Goal: Task Accomplishment & Management: Use online tool/utility

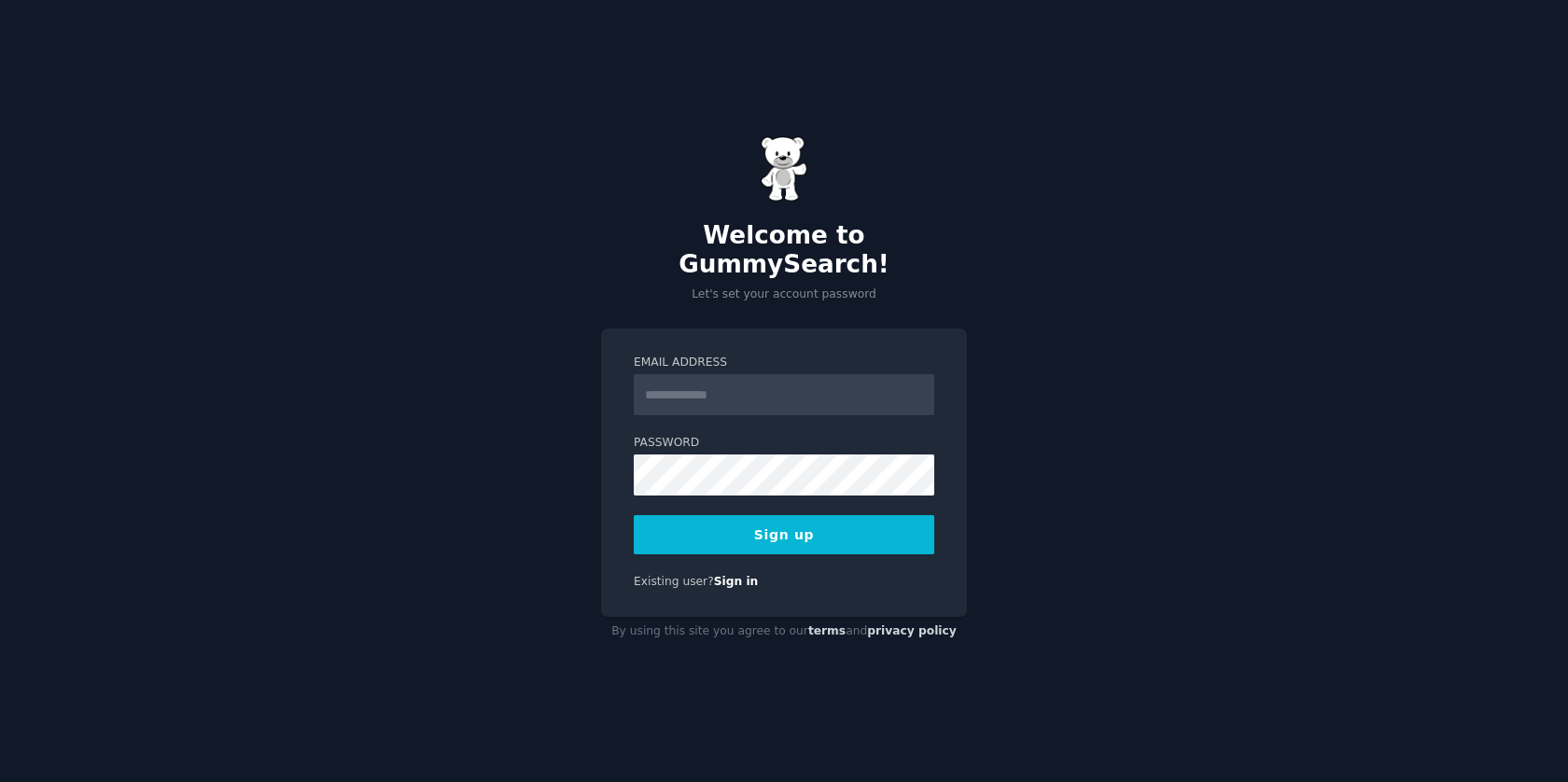
click at [744, 390] on input "Email Address" at bounding box center [783, 395] width 301 height 41
type input "**********"
click at [788, 520] on button "Sign up" at bounding box center [783, 535] width 301 height 39
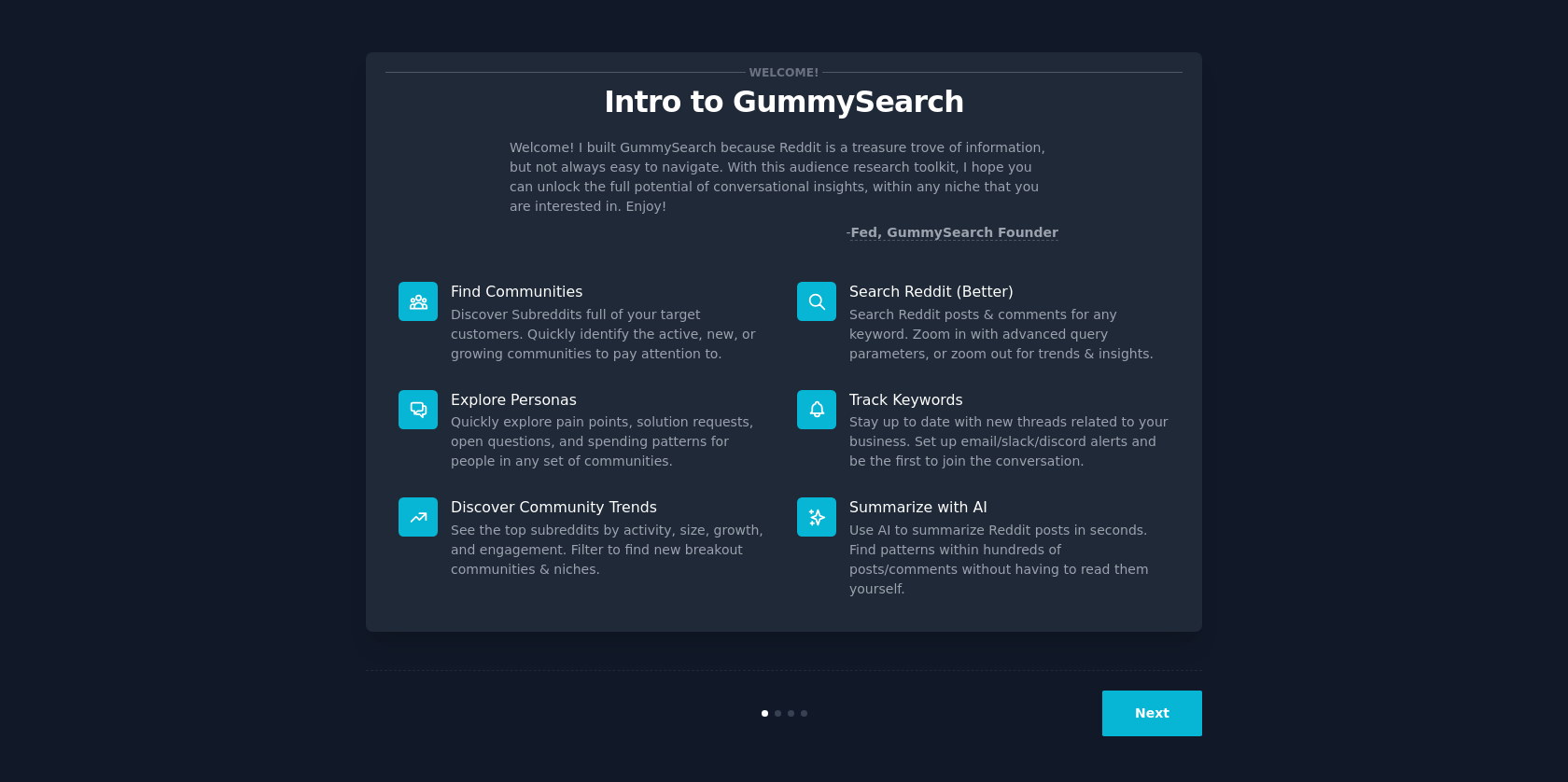
click at [1157, 708] on button "Next" at bounding box center [1152, 713] width 100 height 46
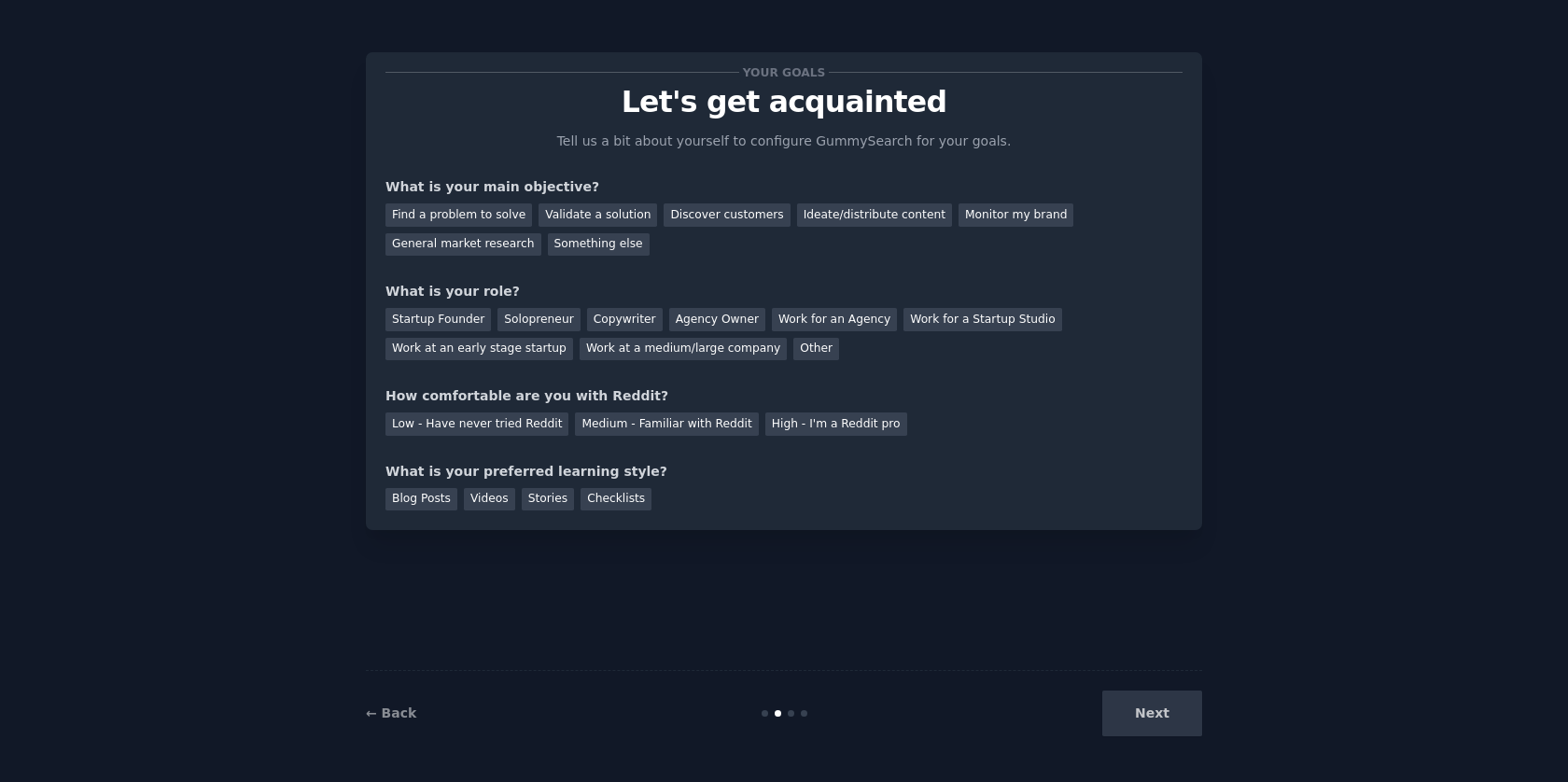
click at [1157, 708] on div "Next" at bounding box center [1062, 713] width 279 height 46
click at [1148, 713] on div "Next" at bounding box center [1062, 713] width 279 height 46
click at [397, 715] on link "← Back" at bounding box center [391, 712] width 51 height 15
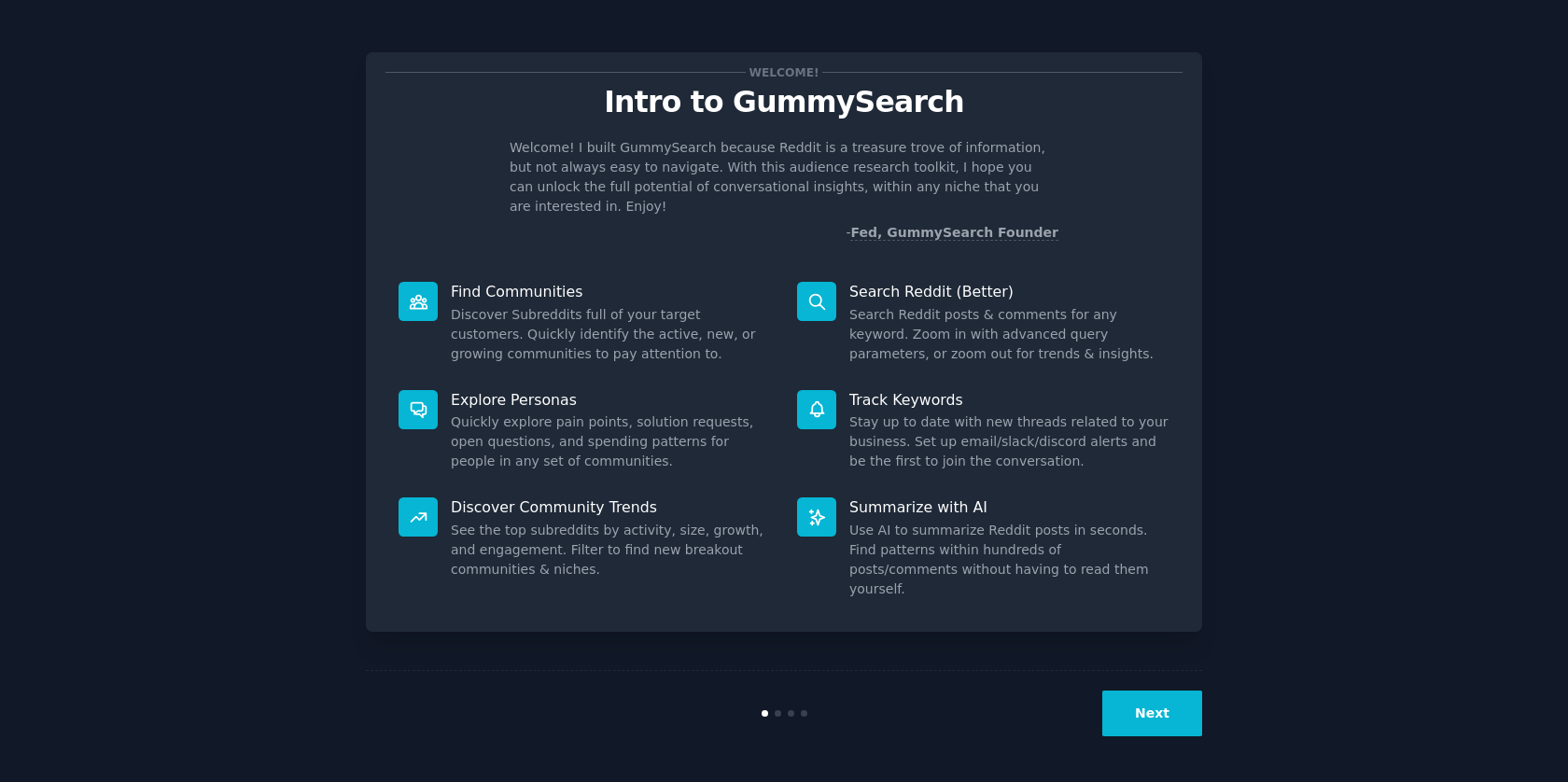
click at [1237, 267] on div "Welcome! Intro to GummySearch Welcome! I built GummySearch because Reddit is a …" at bounding box center [784, 391] width 1515 height 729
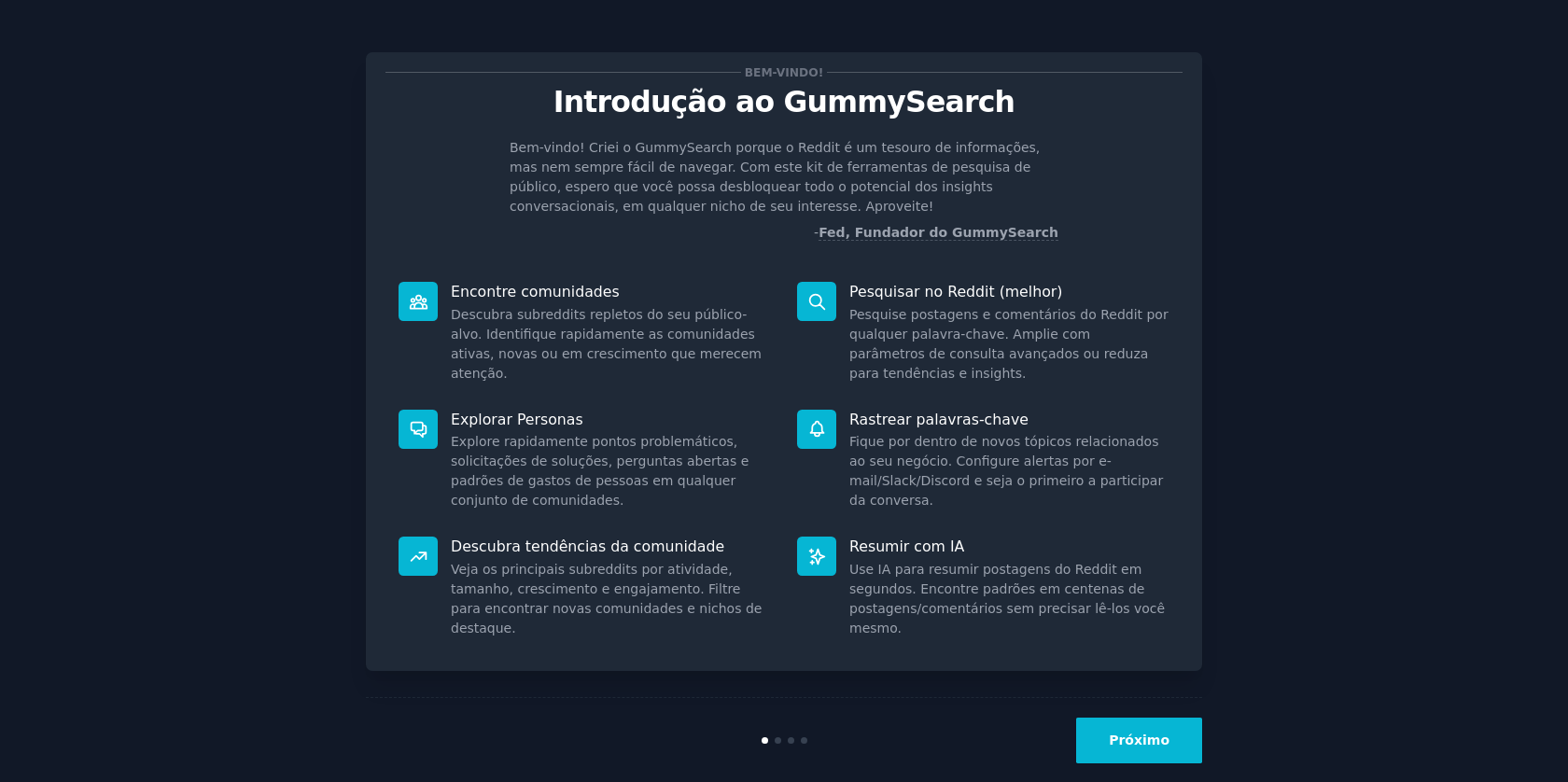
click at [1137, 744] on font "Próximo" at bounding box center [1139, 739] width 60 height 15
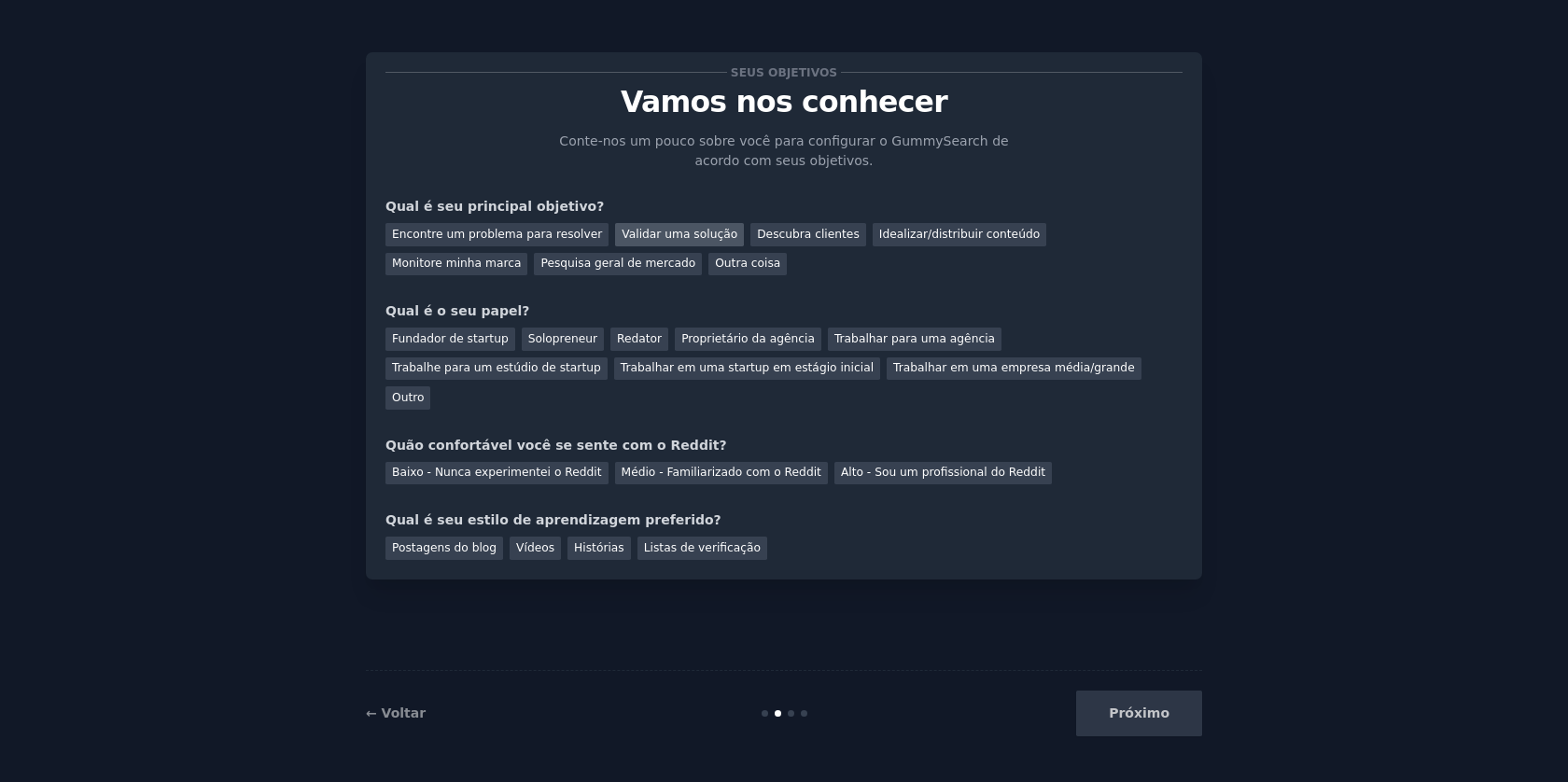
click at [673, 225] on div "Validar uma solução" at bounding box center [679, 234] width 128 height 23
click at [477, 334] on font "Fundador de startup" at bounding box center [450, 338] width 117 height 13
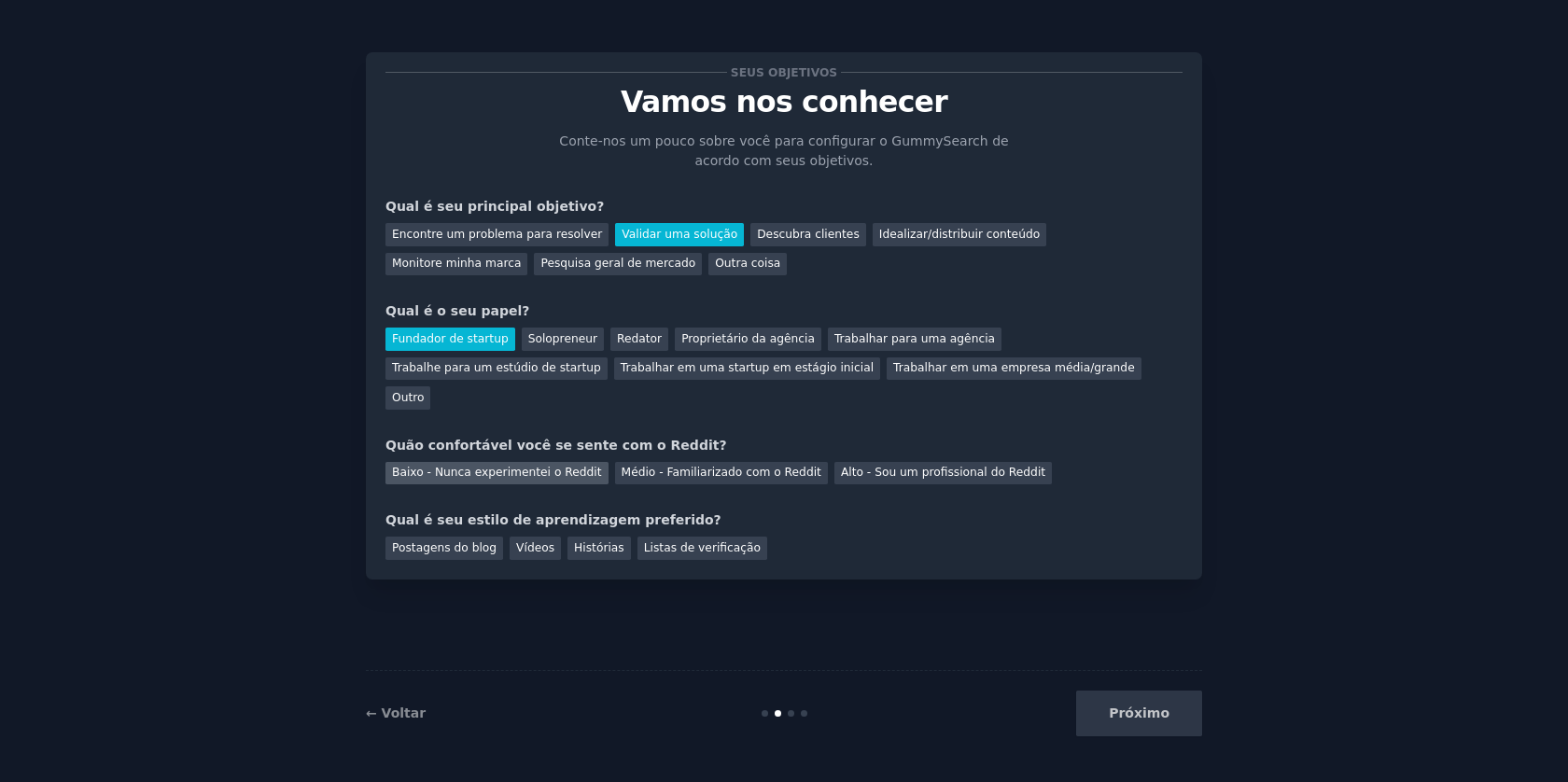
click at [554, 466] on font "Baixo - Nunca experimentei o Reddit" at bounding box center [497, 472] width 210 height 13
click at [615, 537] on div "Histórias" at bounding box center [598, 549] width 63 height 23
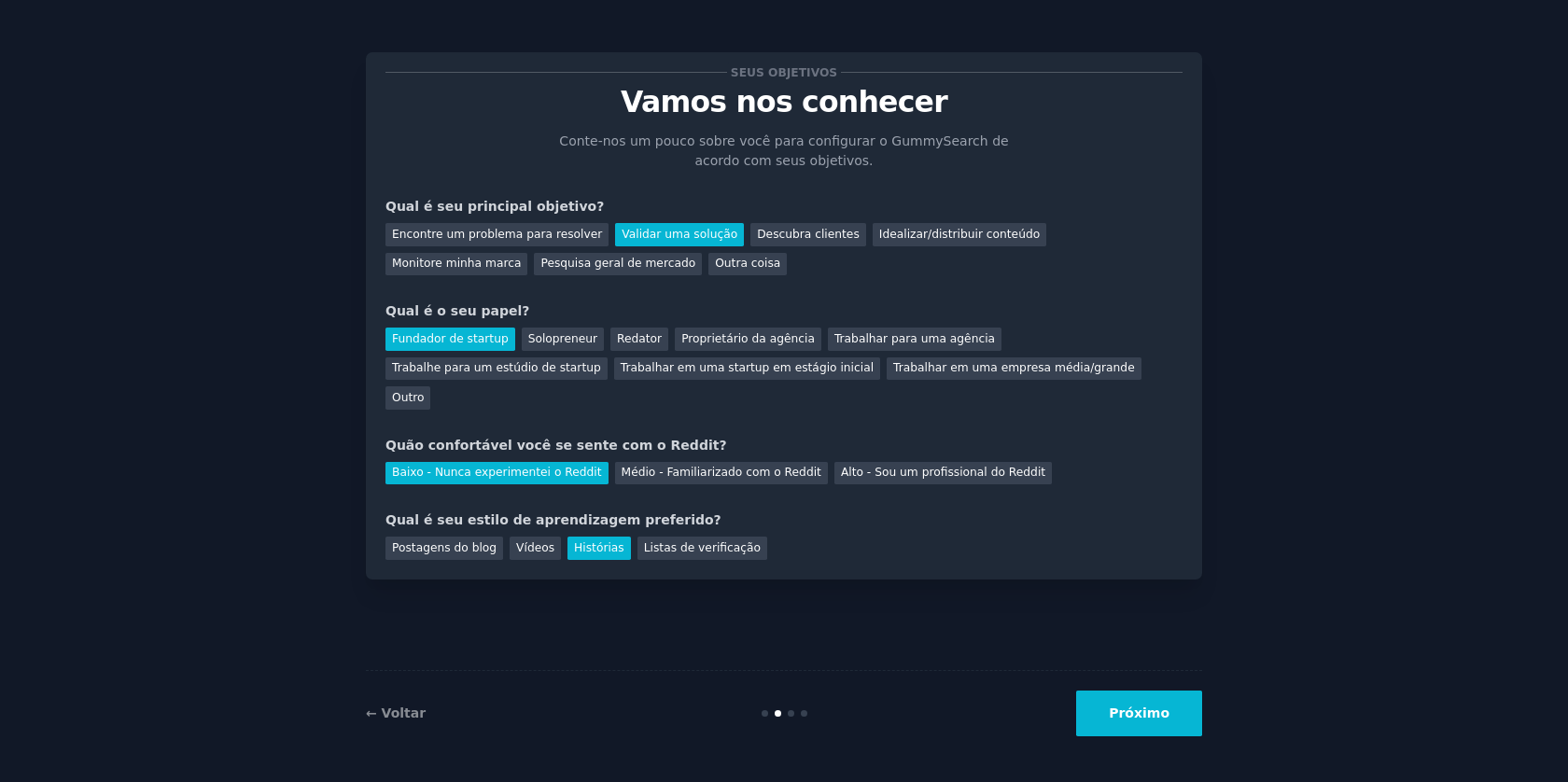
click at [1125, 703] on button "Próximo" at bounding box center [1139, 713] width 126 height 46
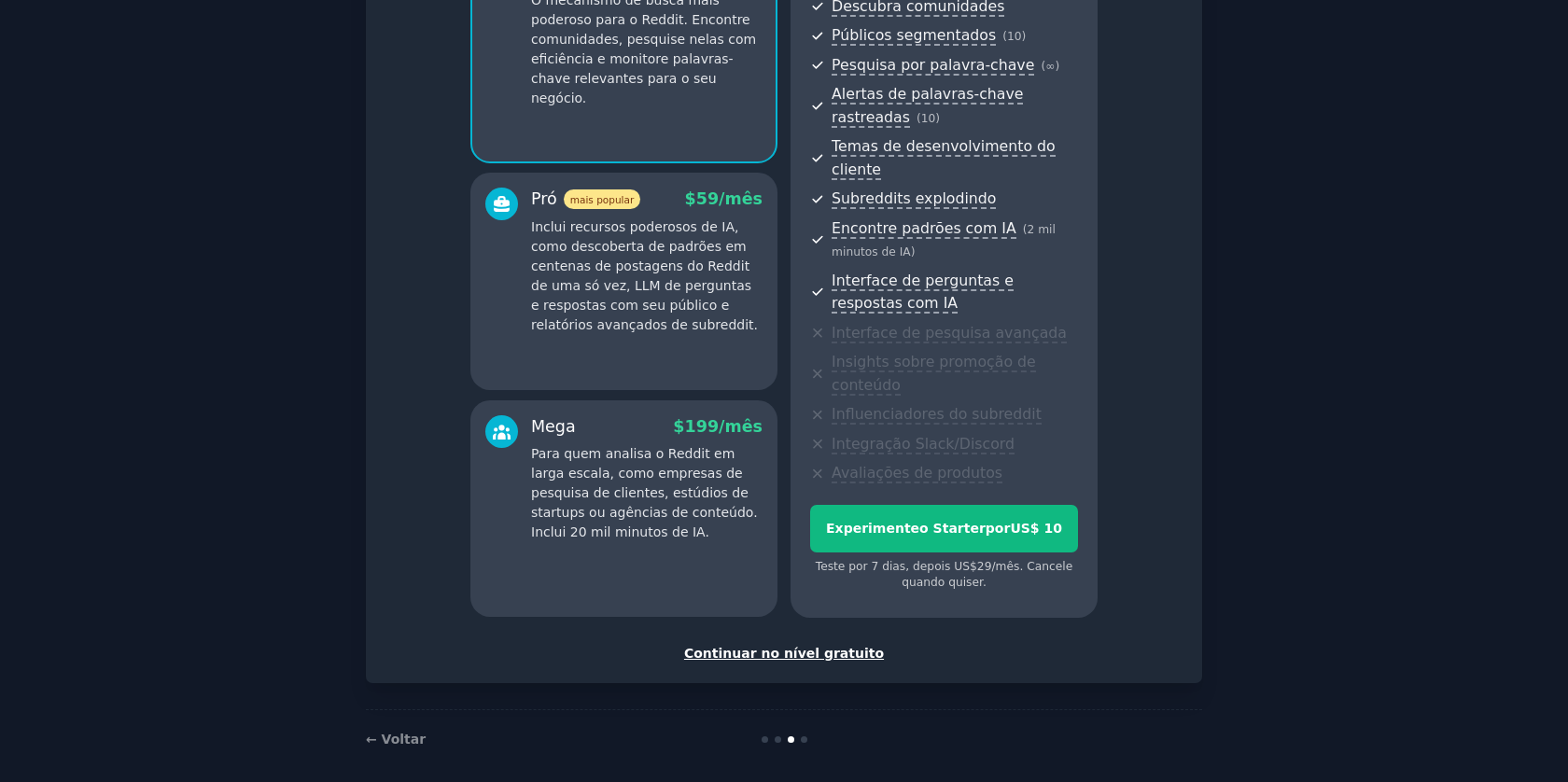
scroll to position [233, 0]
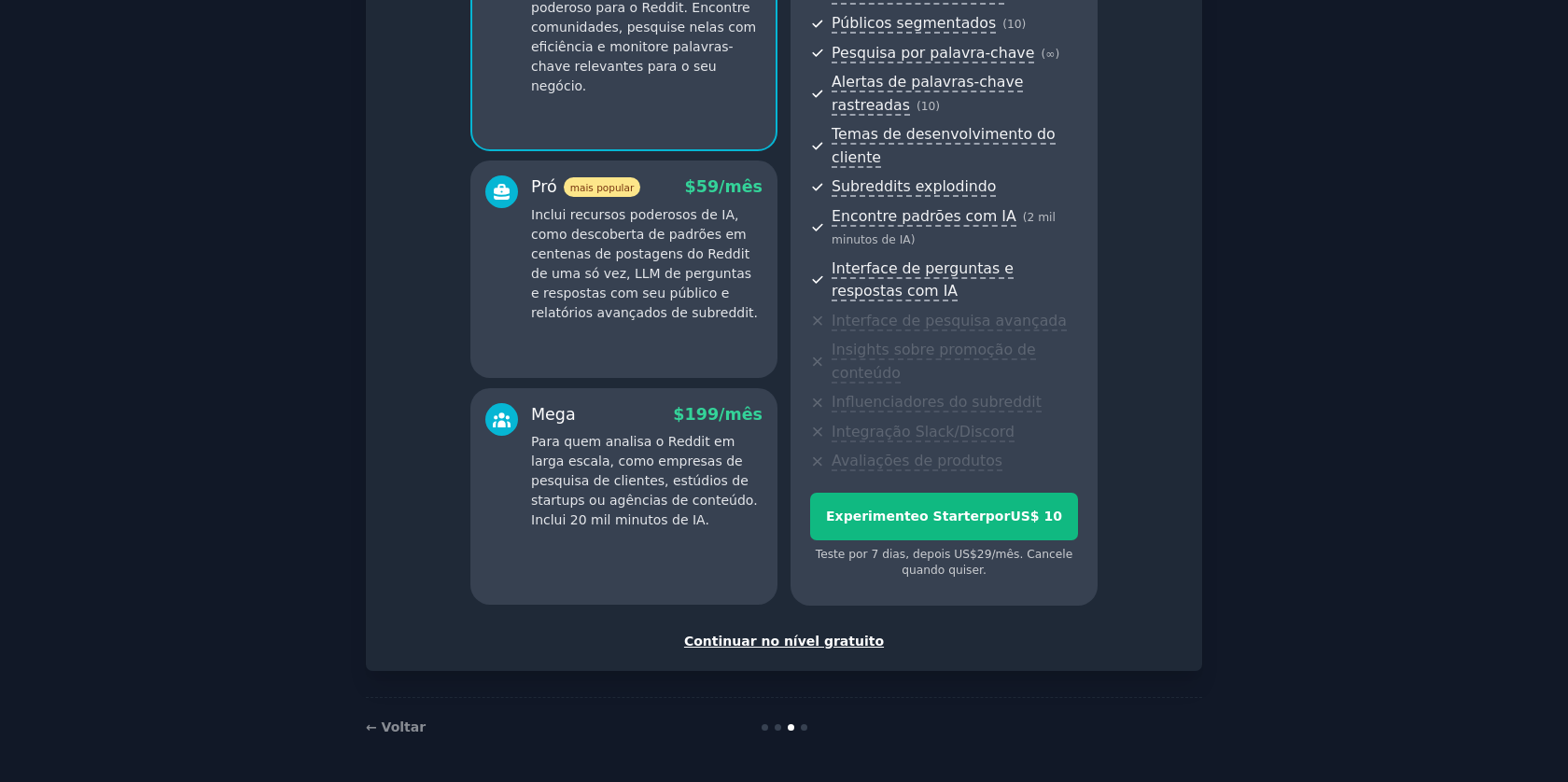
click at [807, 633] on font "Continuar no nível gratuito" at bounding box center [783, 640] width 199 height 15
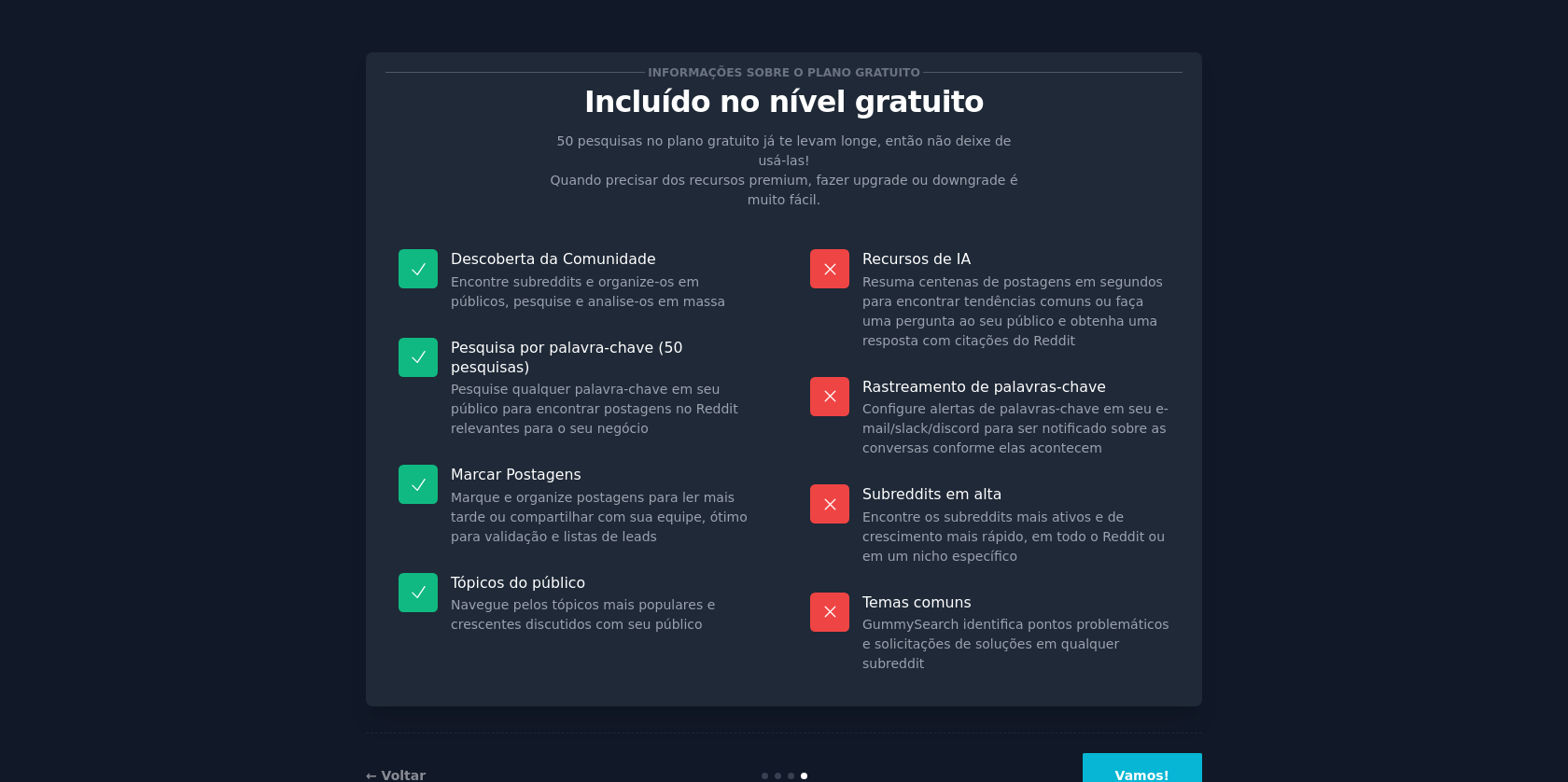
click at [1150, 767] on font "Vamos!" at bounding box center [1142, 774] width 54 height 15
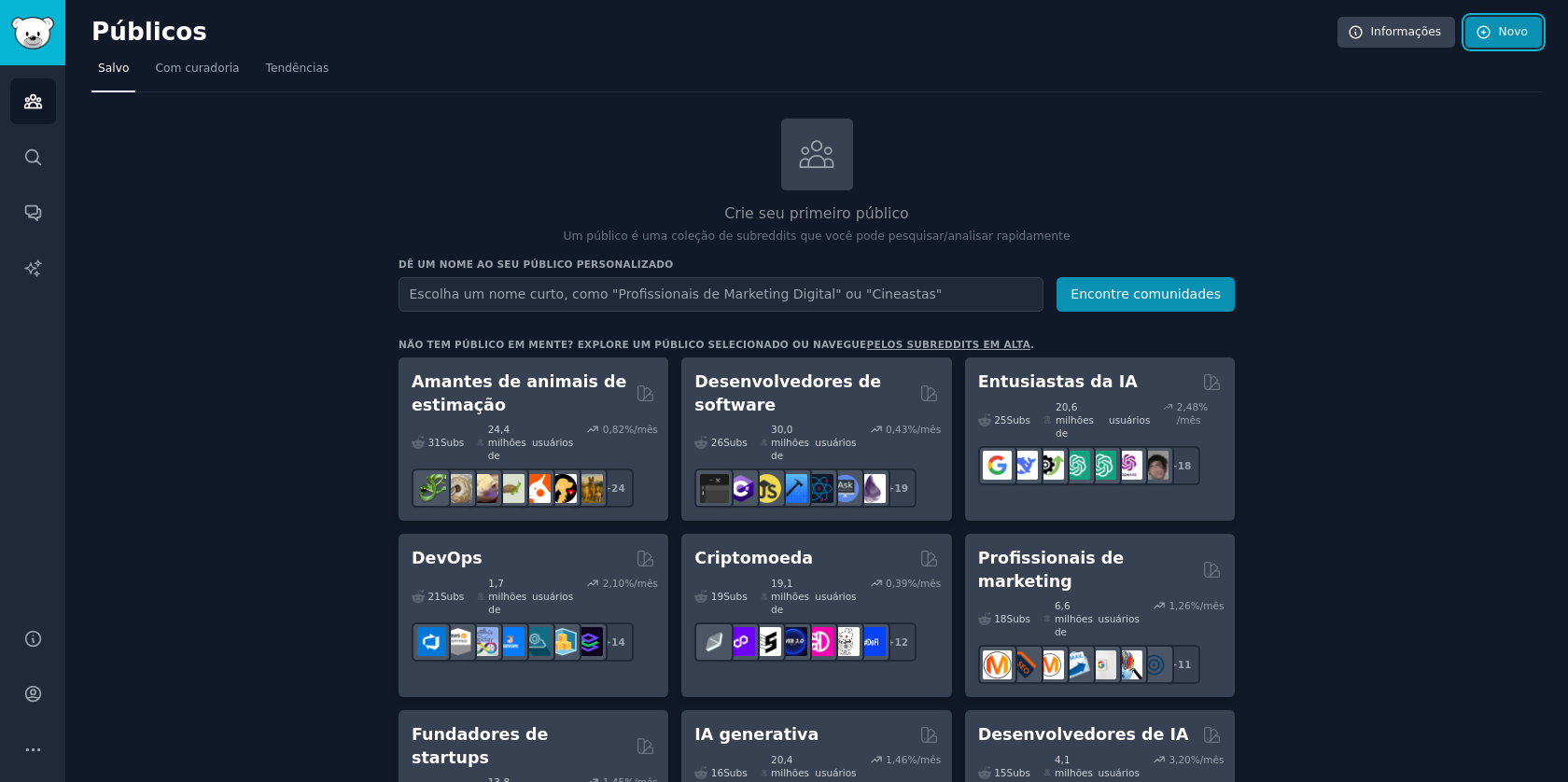
click at [1500, 28] on font "Novo" at bounding box center [1514, 31] width 29 height 13
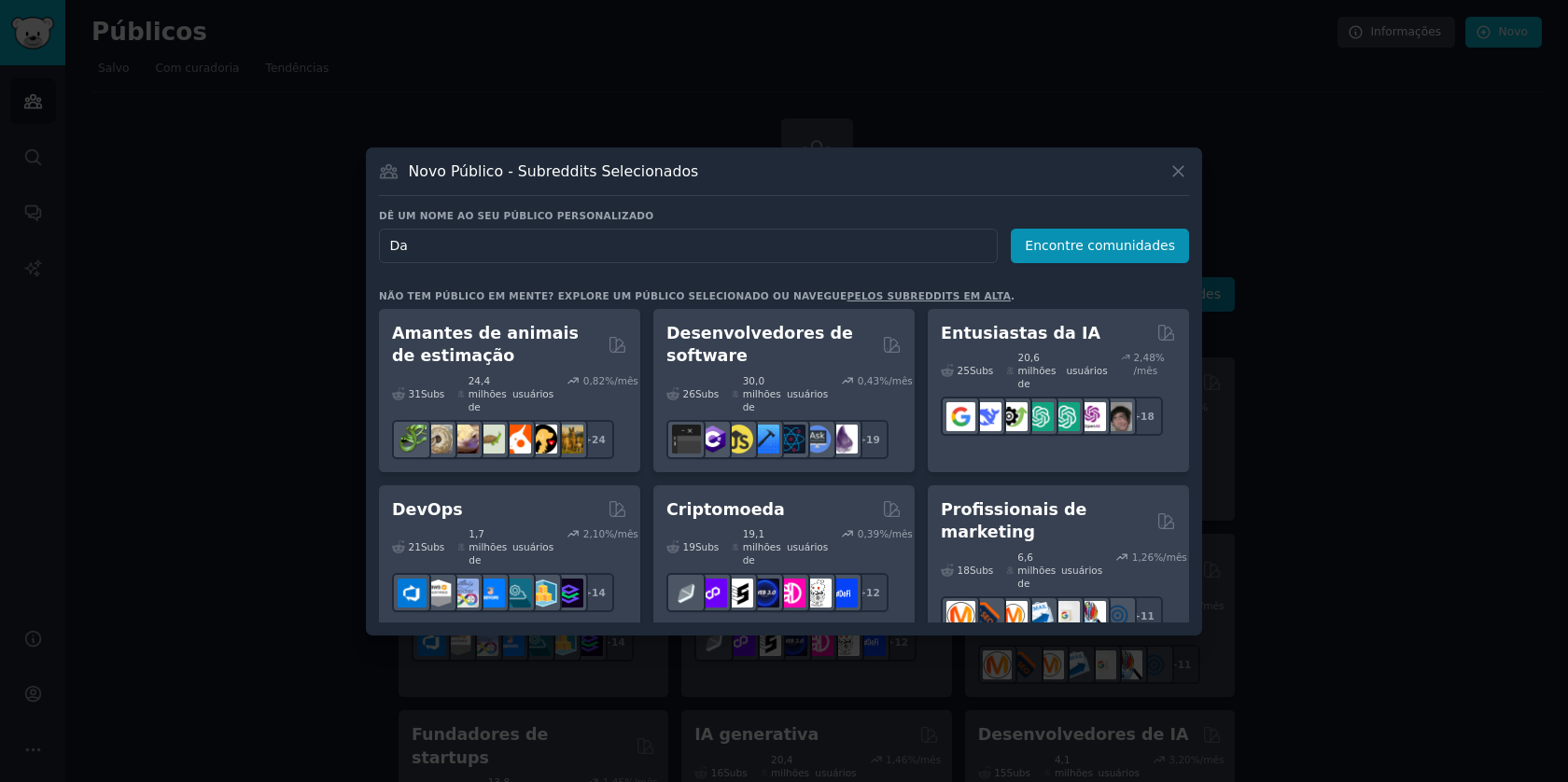
type input "Dao"
click at [1129, 244] on font "Encontre comunidades" at bounding box center [1099, 245] width 150 height 15
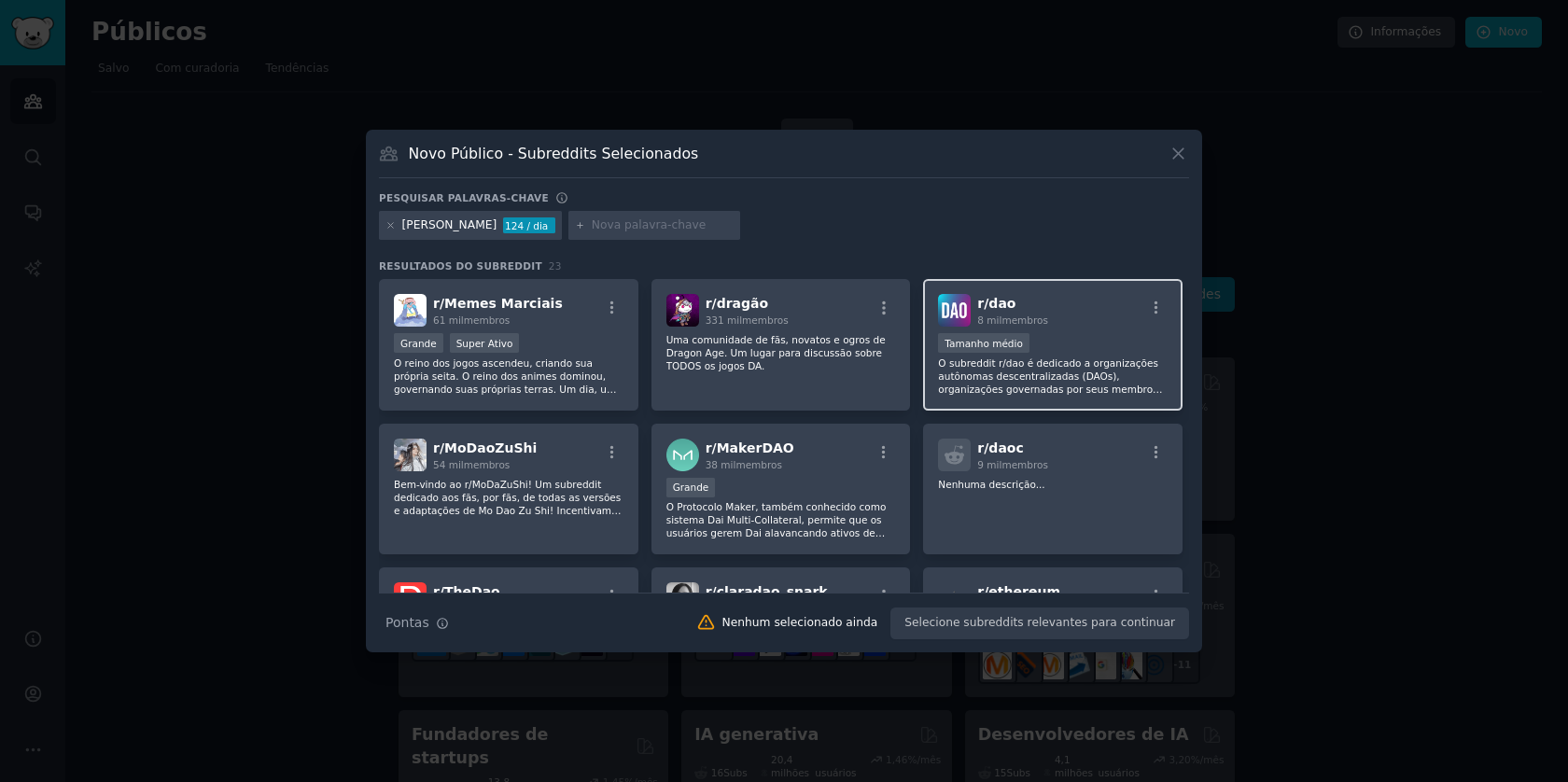
click at [1051, 365] on font "O subreddit r/dao é dedicado a organizações autônomas descentralizadas (DAOs), …" at bounding box center [1050, 428] width 224 height 142
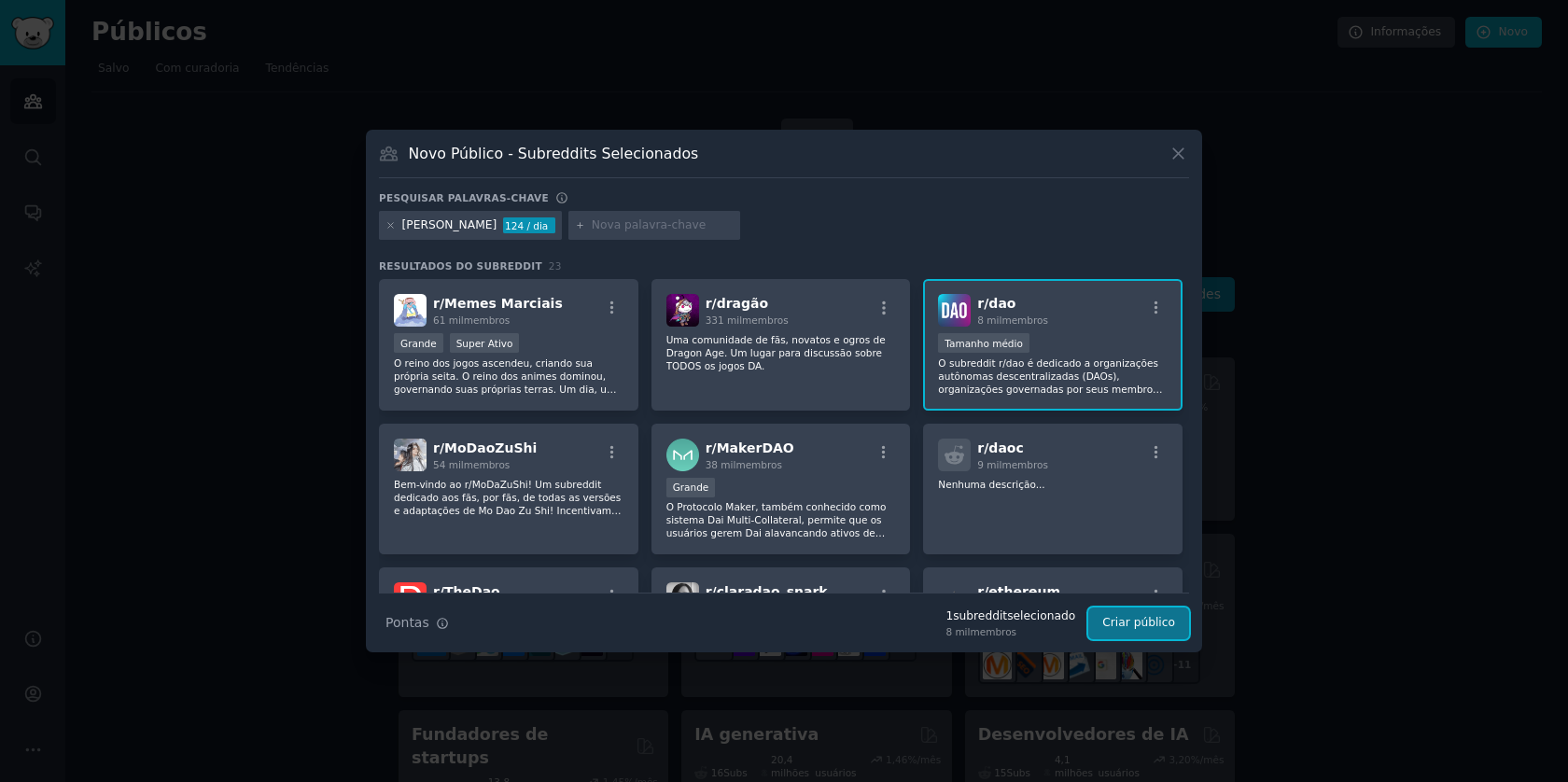
click at [1121, 627] on font "Criar público" at bounding box center [1138, 622] width 73 height 13
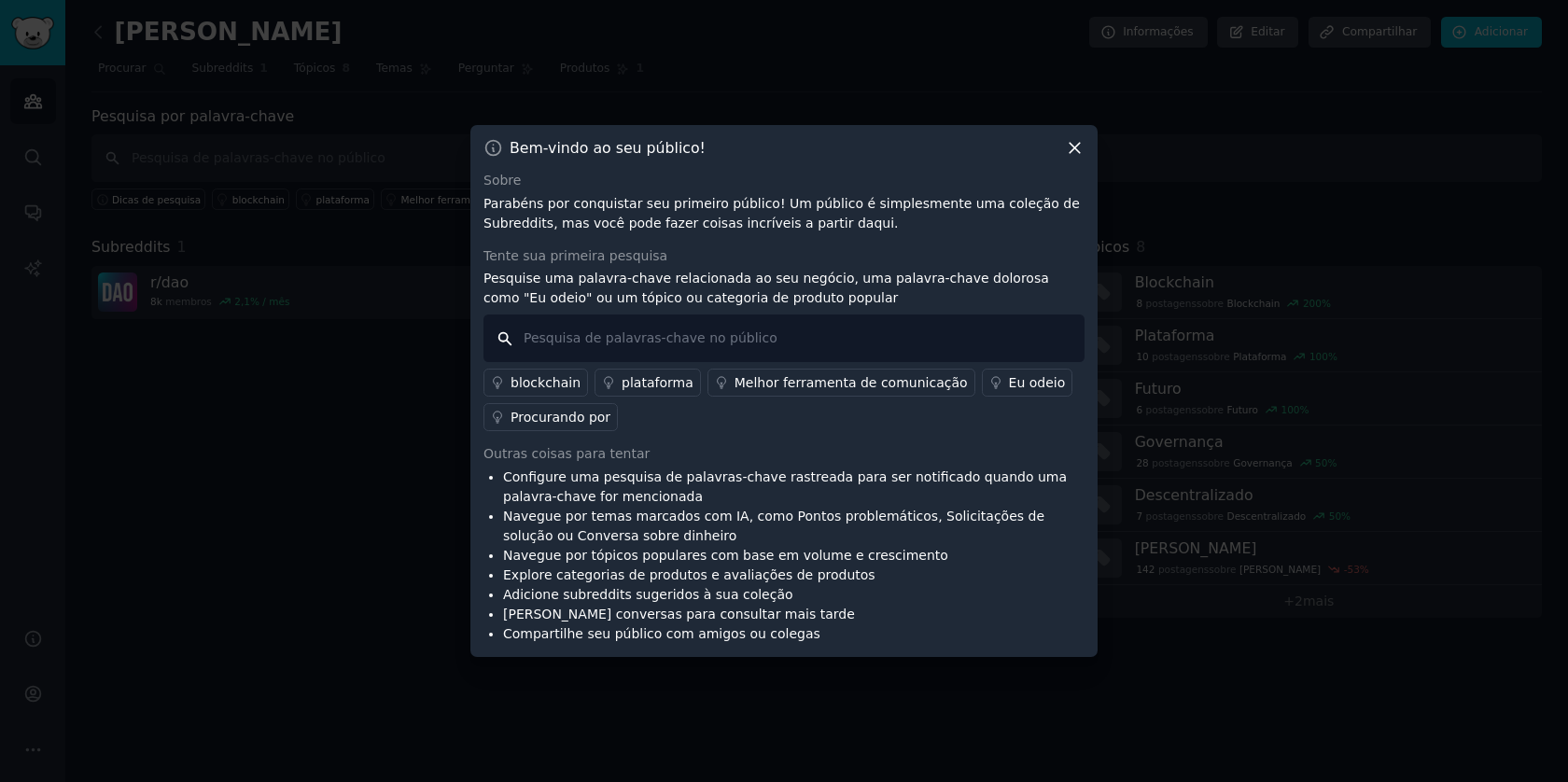
click at [711, 338] on input "text" at bounding box center [784, 338] width 601 height 48
type input "gas"
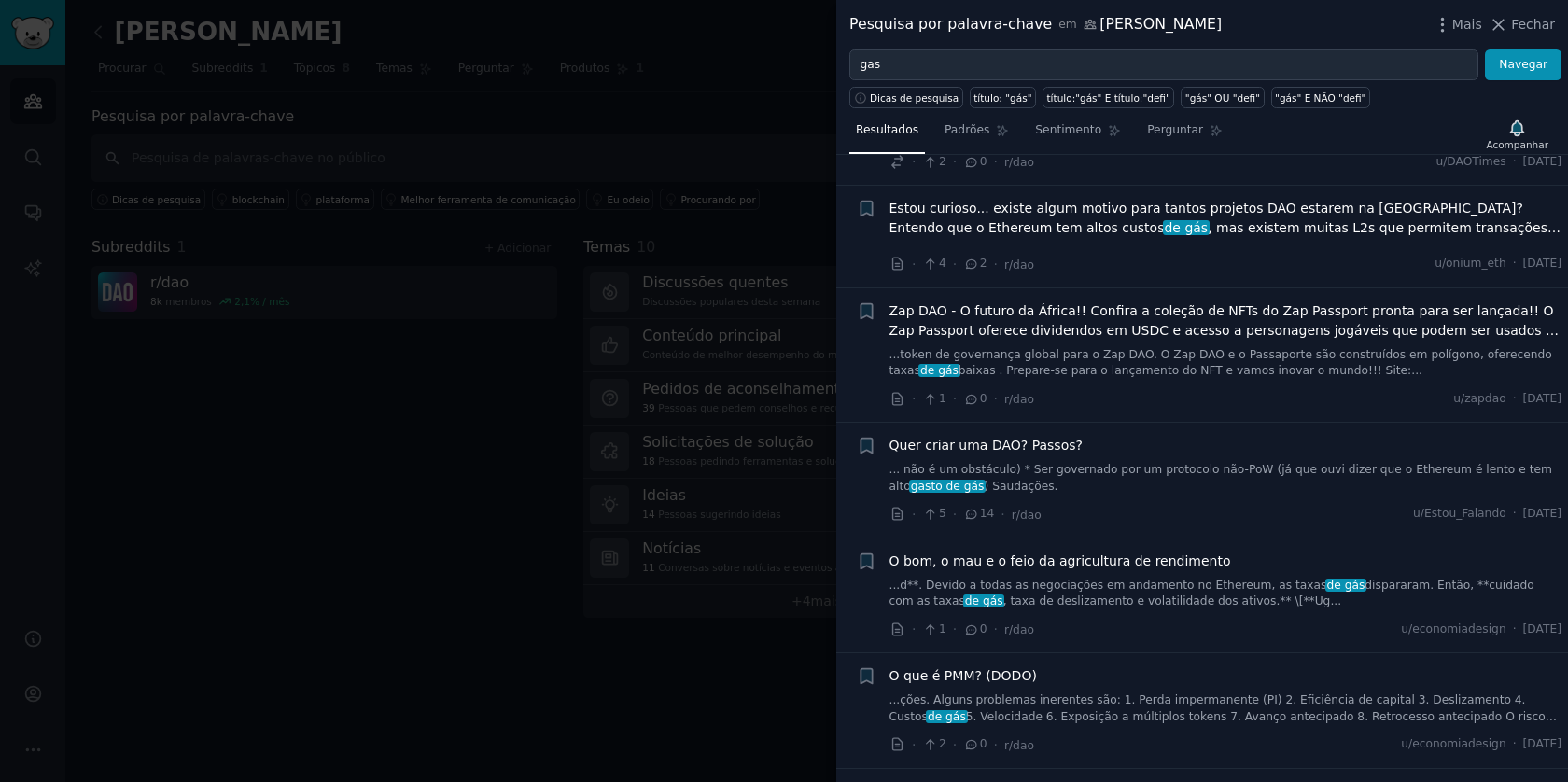
scroll to position [309, 0]
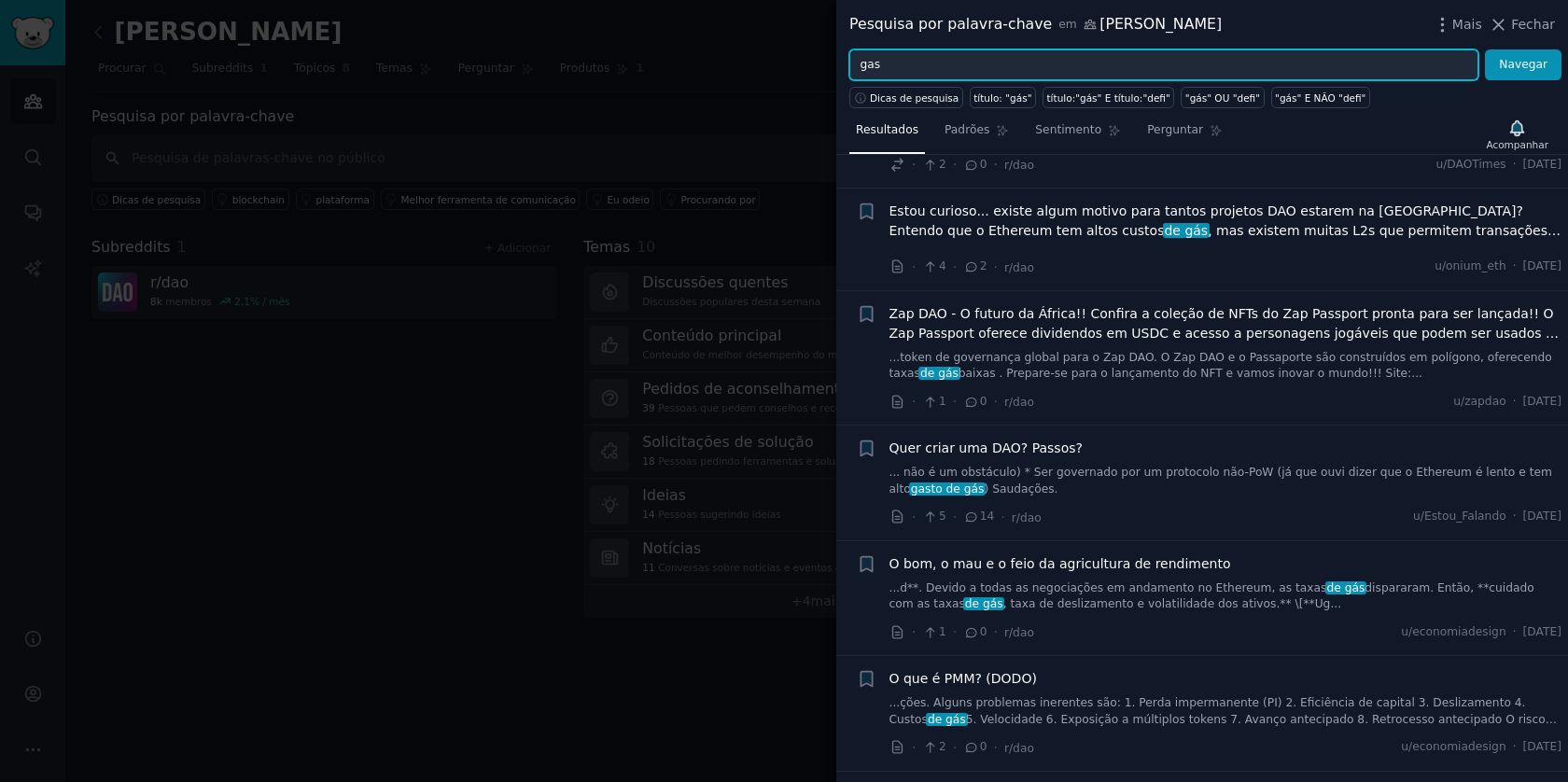
click at [936, 65] on input "gas" at bounding box center [1163, 65] width 629 height 32
type input "glp"
click at [1484, 50] on button "Navegar" at bounding box center [1522, 65] width 77 height 32
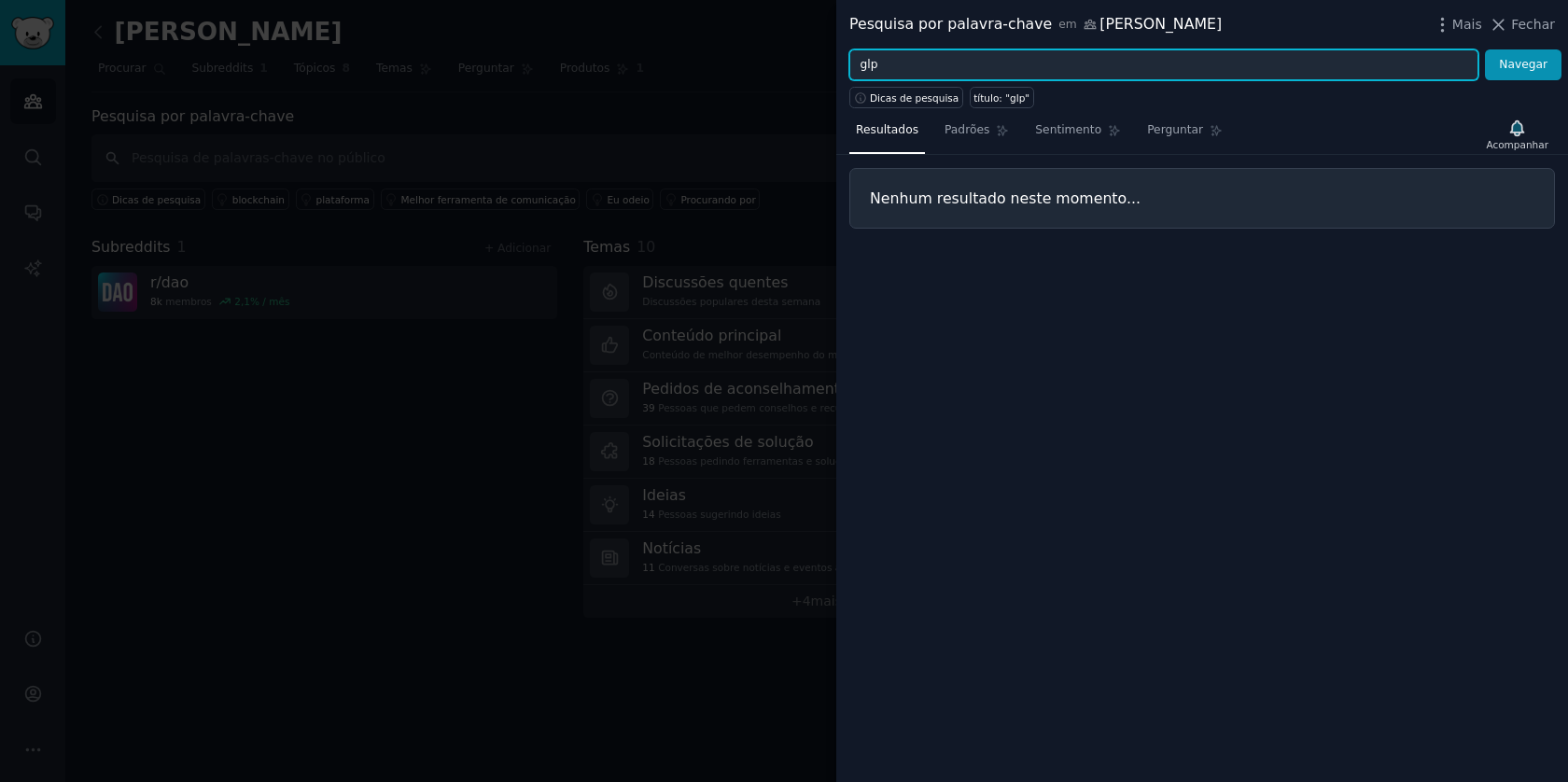
click at [1376, 73] on input "glp" at bounding box center [1163, 65] width 629 height 32
click at [1484, 50] on button "Navegar" at bounding box center [1522, 65] width 77 height 32
click at [1299, 57] on input "[GEOGRAPHIC_DATA]" at bounding box center [1163, 65] width 629 height 32
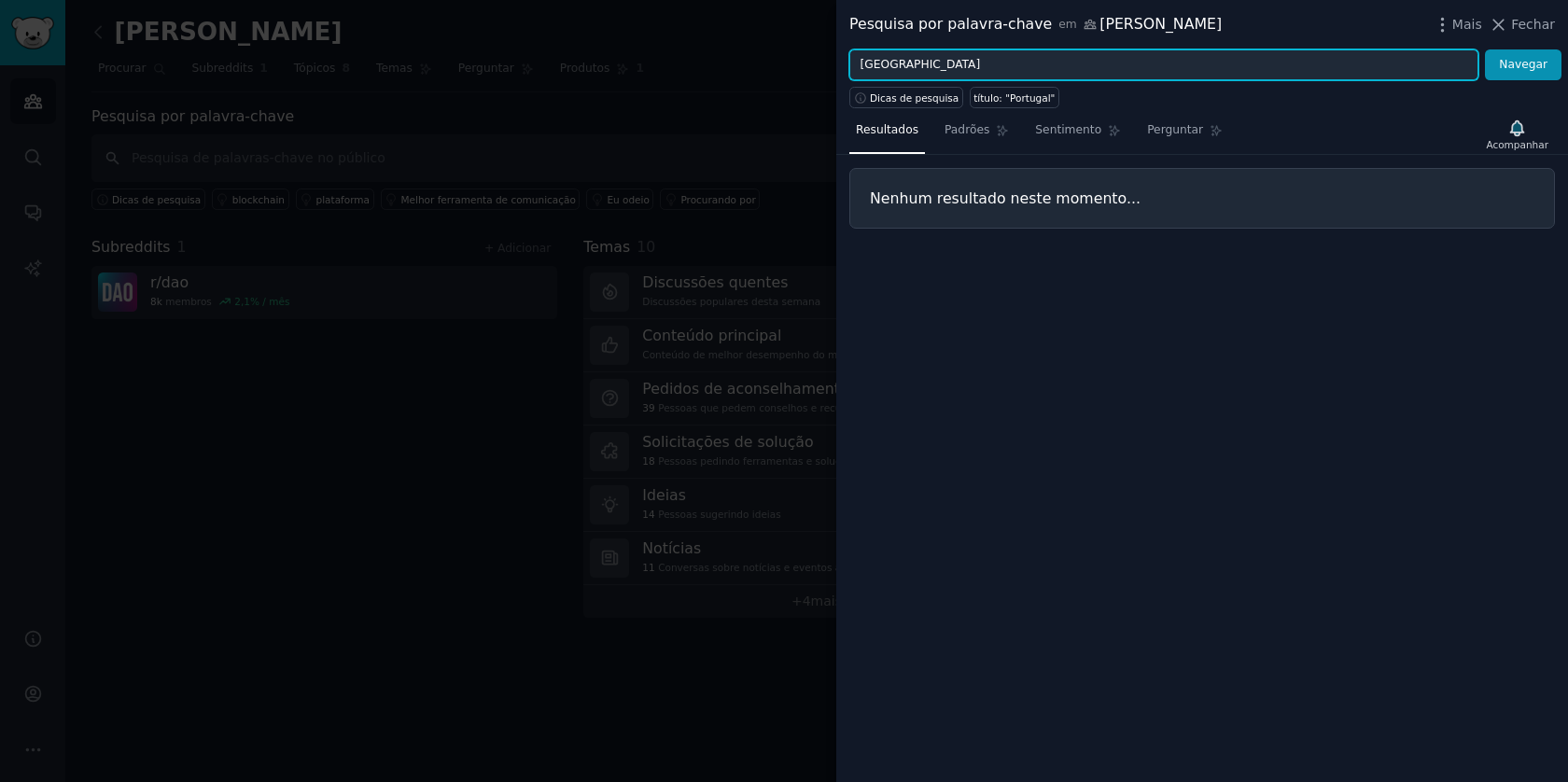
click at [1299, 57] on input "[GEOGRAPHIC_DATA]" at bounding box center [1163, 65] width 629 height 32
type input "[GEOGRAPHIC_DATA]"
click at [1484, 50] on button "Navegar" at bounding box center [1522, 65] width 77 height 32
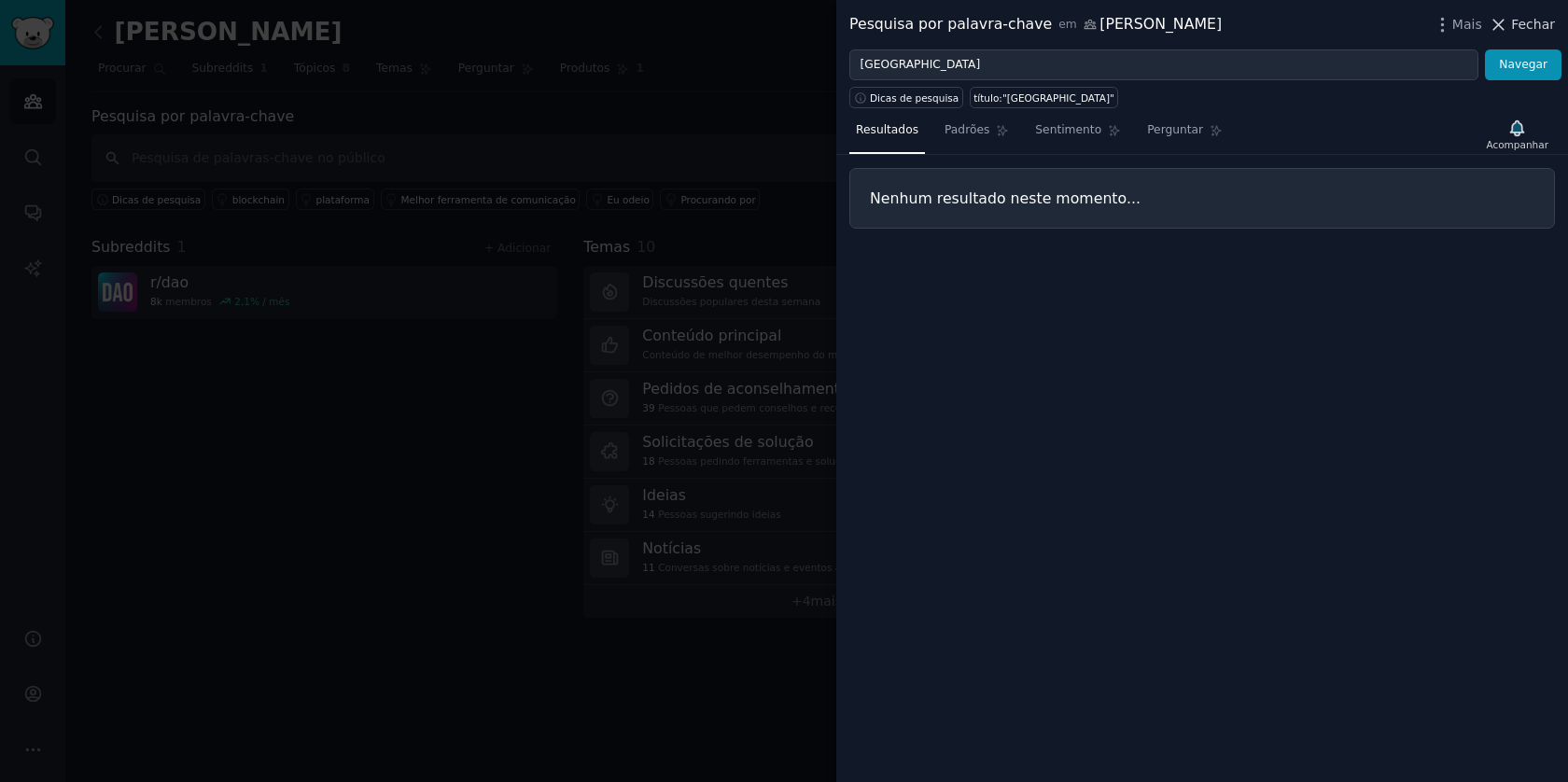
click at [1511, 19] on button "Fechar" at bounding box center [1521, 24] width 66 height 19
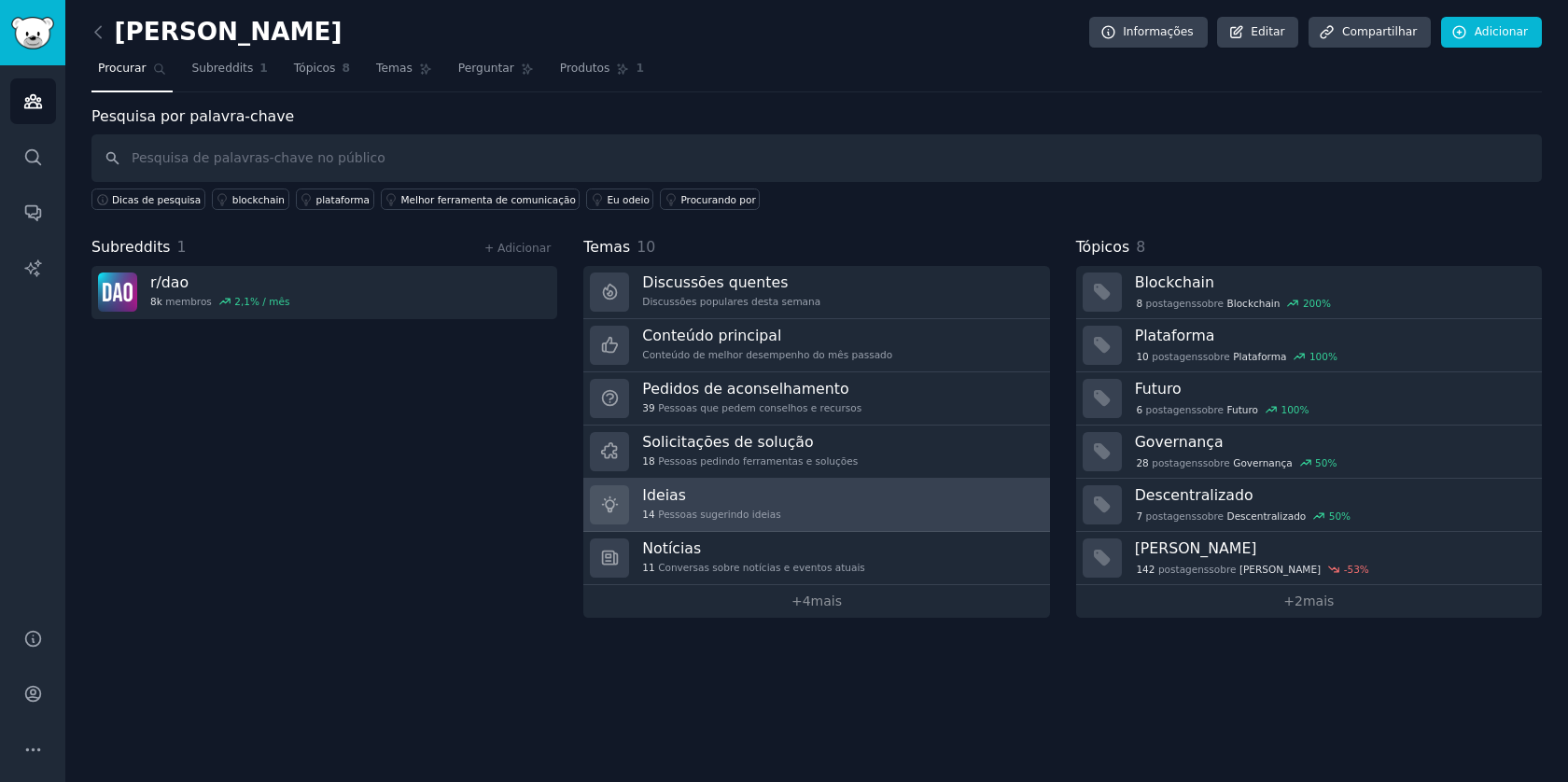
click at [695, 494] on h3 "Ideias" at bounding box center [711, 495] width 138 height 19
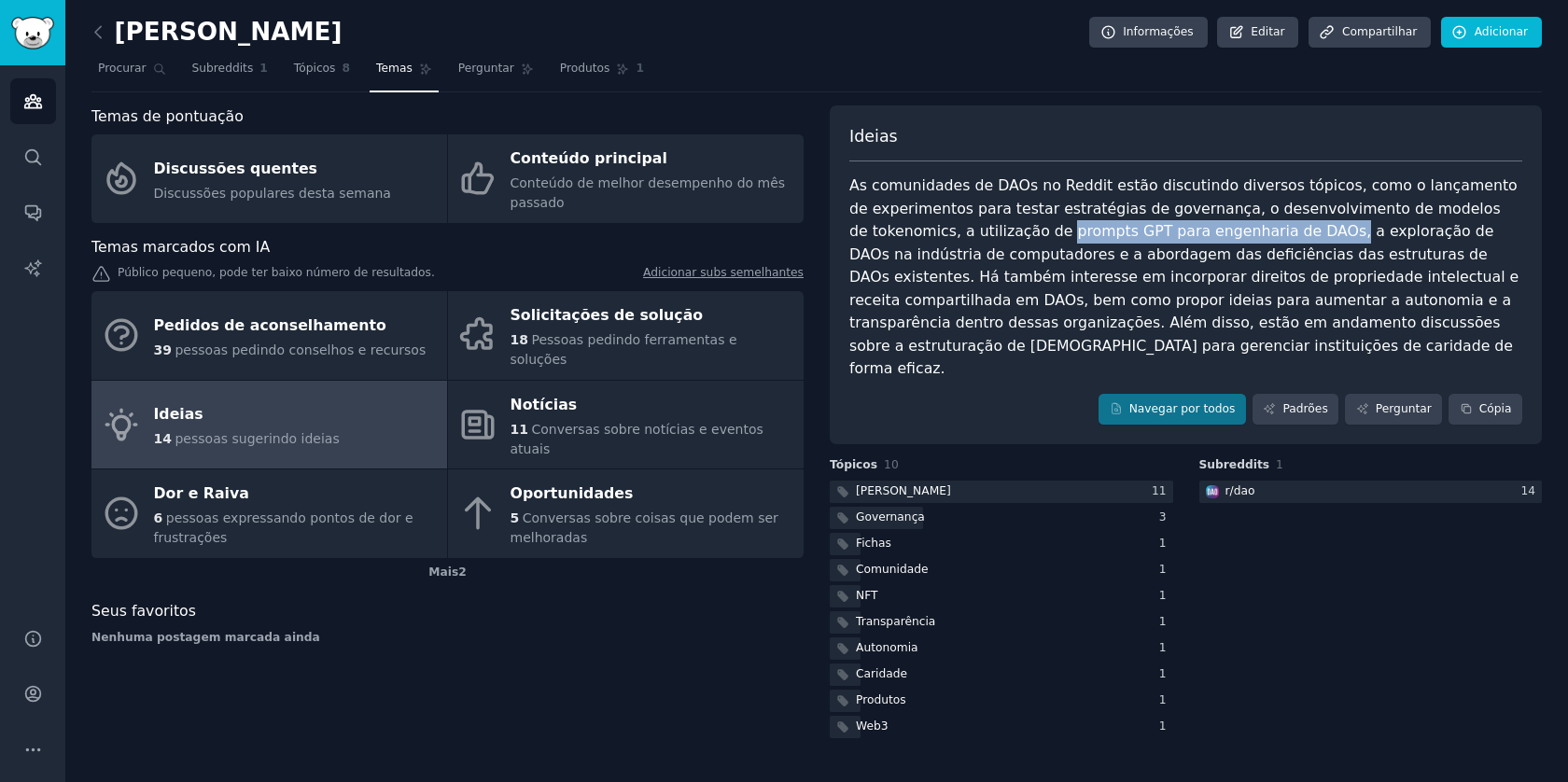
drag, startPoint x: 1214, startPoint y: 237, endPoint x: 957, endPoint y: 234, distance: 257.0
click at [950, 235] on font "As comunidades de DAOs no Reddit estão discutindo diversos tópicos, como o lanç…" at bounding box center [1186, 276] width 674 height 200
copy font "prompts GPT para engenharia de DAOs,"
click at [907, 480] on div at bounding box center [1001, 492] width 343 height 23
